Goal: Contribute content

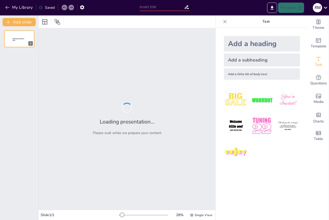
type input "Competencias digitales [PERSON_NAME][DATE]"
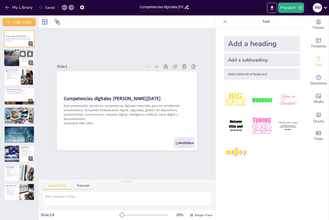
click at [23, 63] on div at bounding box center [19, 58] width 31 height 18
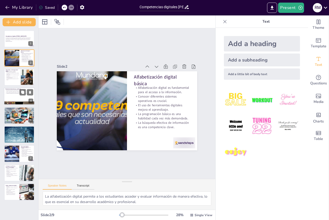
click at [15, 89] on p "Gestión de dispositivos y software" at bounding box center [19, 89] width 28 height 2
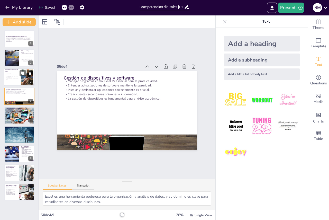
click at [18, 80] on div at bounding box center [19, 77] width 31 height 18
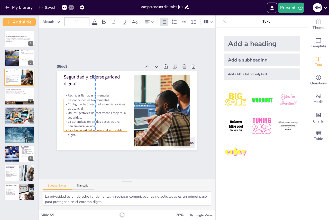
drag, startPoint x: 75, startPoint y: 93, endPoint x: 76, endPoint y: 106, distance: 12.6
click at [76, 106] on p "Configurar la privacidad en redes sociales es esencial." at bounding box center [95, 106] width 63 height 9
drag, startPoint x: 56, startPoint y: 121, endPoint x: 50, endPoint y: 124, distance: 7.2
click at [52, 123] on div "Slide 1 Competencias digitales [PERSON_NAME][DATE] Esta presentación aborda las…" at bounding box center [126, 103] width 169 height 93
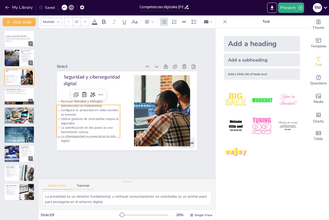
click at [48, 124] on div "Slide 1 Competencias digitales [PERSON_NAME][DATE] Esta presentación aborda las…" at bounding box center [127, 103] width 178 height 111
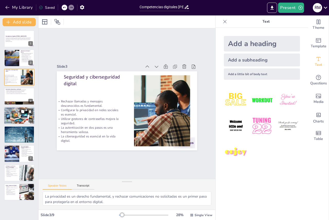
click at [11, 108] on p "Productividad digital y colaboración" at bounding box center [19, 109] width 28 height 2
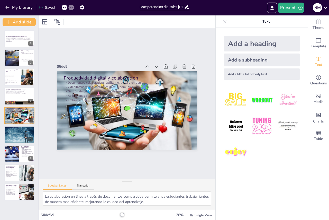
click at [24, 183] on div "Competencias digitales [PERSON_NAME][DATE] Esta presentación aborda las compete…" at bounding box center [19, 115] width 38 height 170
click at [24, 180] on div at bounding box center [27, 173] width 26 height 18
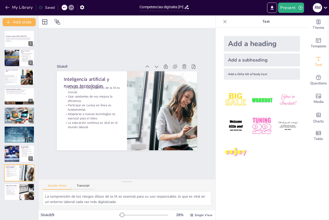
click at [19, 201] on div "Competencias digitales [PERSON_NAME][DATE] Esta presentación aborda las compete…" at bounding box center [19, 123] width 38 height 194
click at [24, 191] on div at bounding box center [27, 192] width 29 height 18
type textarea "La gestión del tiempo es esencial para que los estudiantes equilibren sus respo…"
